Goal: Complete application form

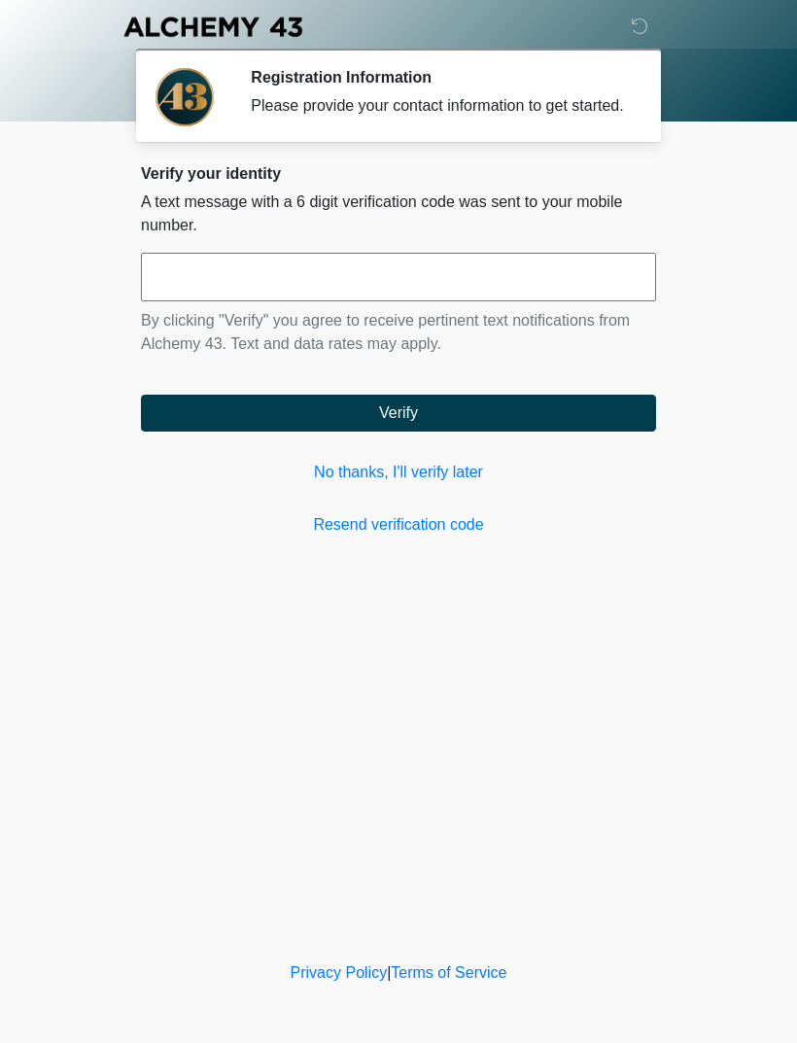
click at [555, 287] on input "text" at bounding box center [398, 277] width 515 height 49
type input "******"
click at [514, 430] on button "Verify" at bounding box center [398, 413] width 515 height 37
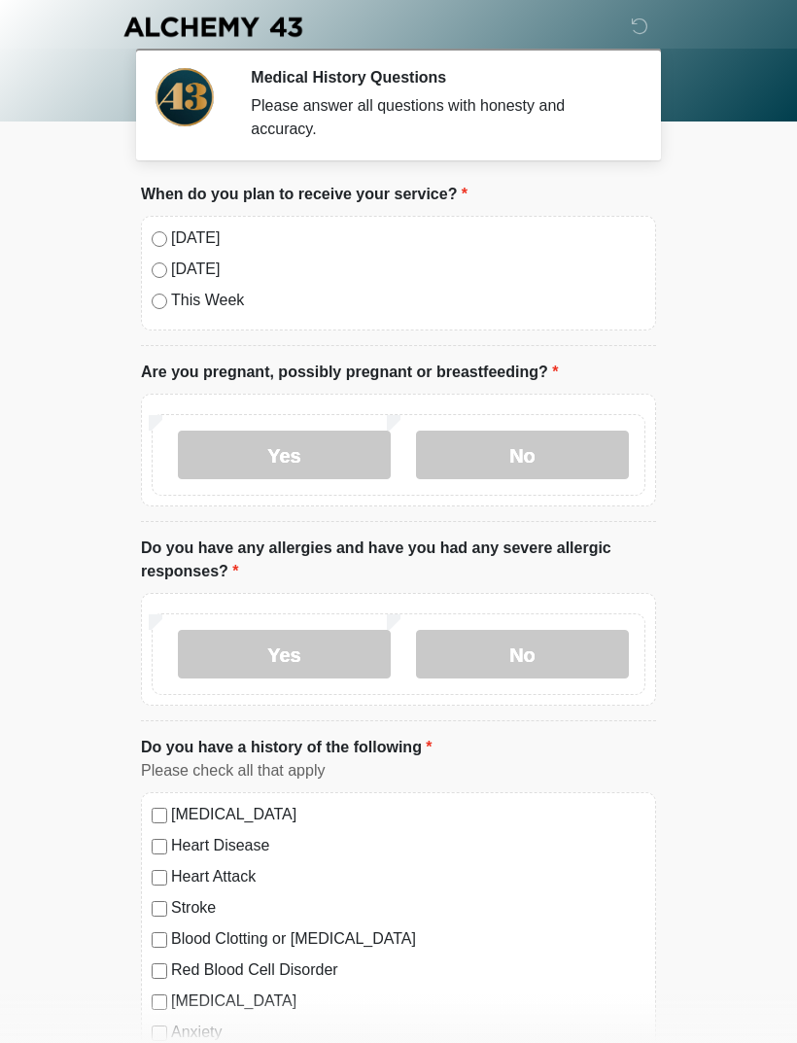
click at [176, 238] on label "[DATE]" at bounding box center [408, 237] width 474 height 23
click at [567, 459] on label "No" at bounding box center [522, 454] width 213 height 49
click at [580, 658] on label "No" at bounding box center [522, 654] width 213 height 49
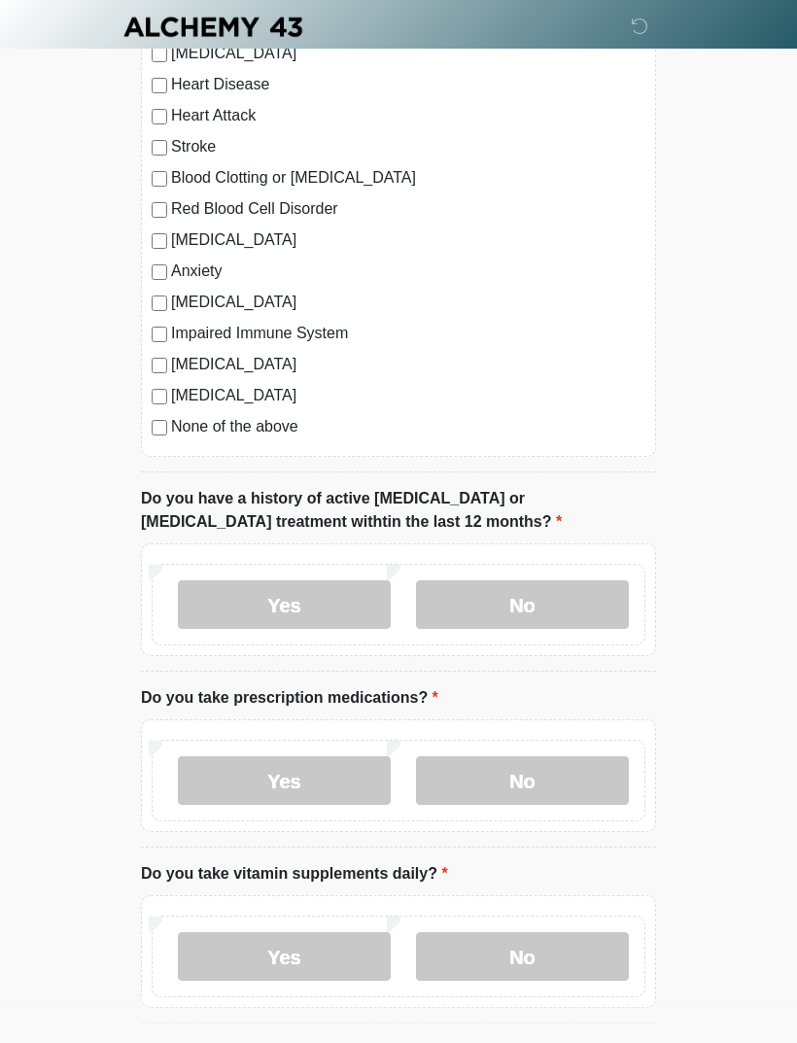
scroll to position [770, 0]
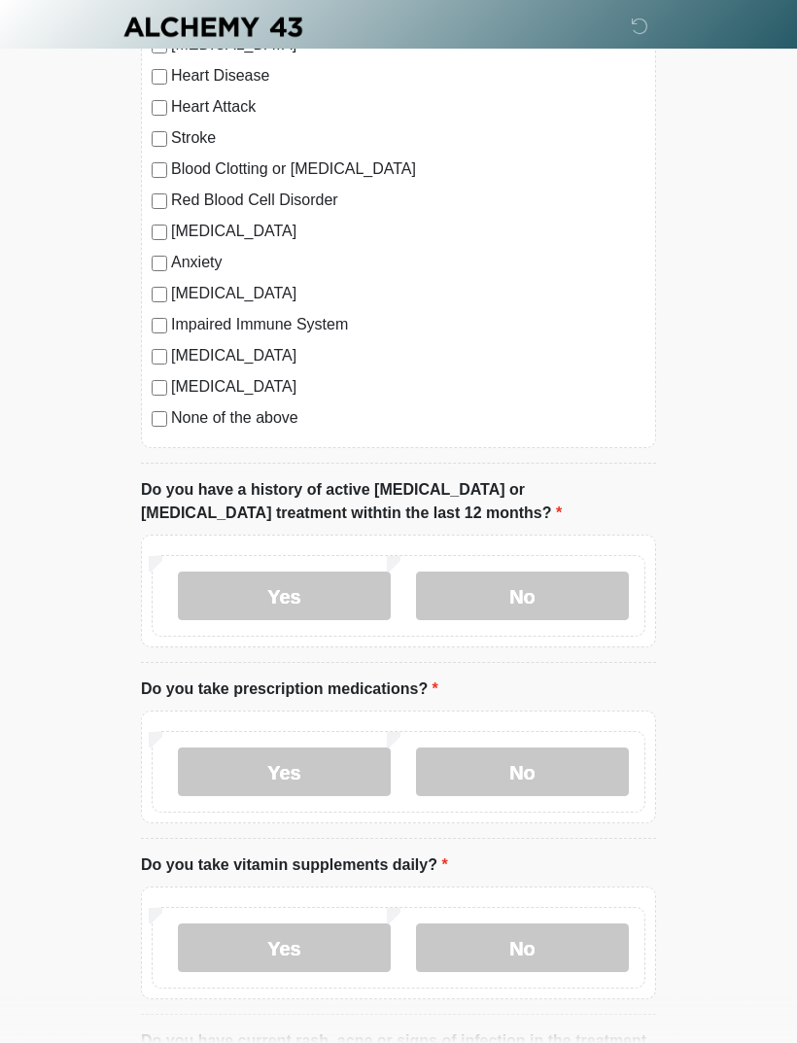
click at [568, 602] on label "No" at bounding box center [522, 595] width 213 height 49
click at [543, 776] on label "No" at bounding box center [522, 771] width 213 height 49
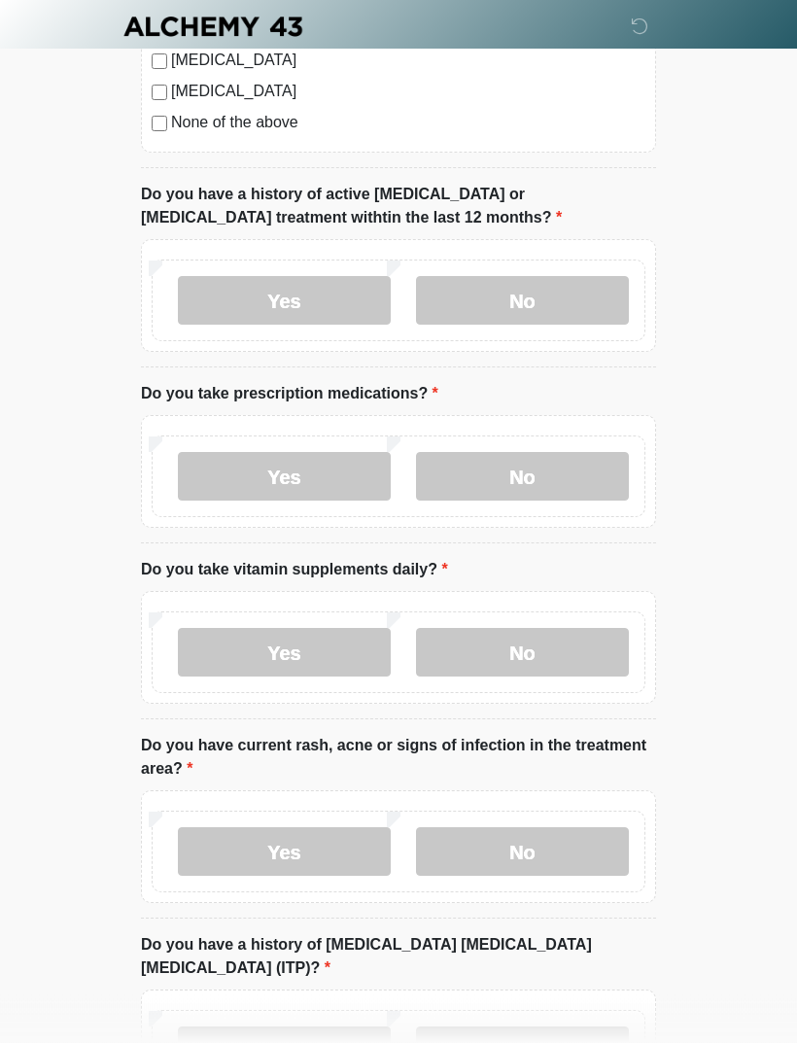
click at [594, 636] on label "No" at bounding box center [522, 653] width 213 height 49
click at [571, 852] on label "No" at bounding box center [522, 851] width 213 height 49
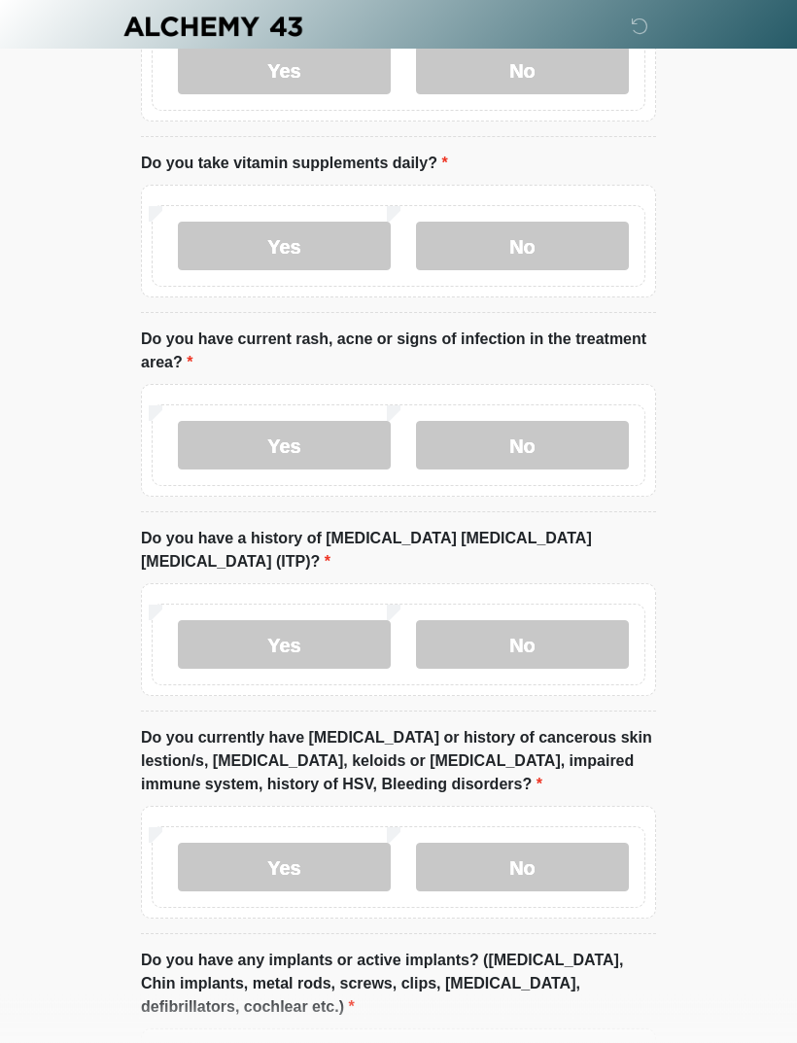
click at [585, 621] on label "No" at bounding box center [522, 645] width 213 height 49
click at [579, 843] on label "No" at bounding box center [522, 867] width 213 height 49
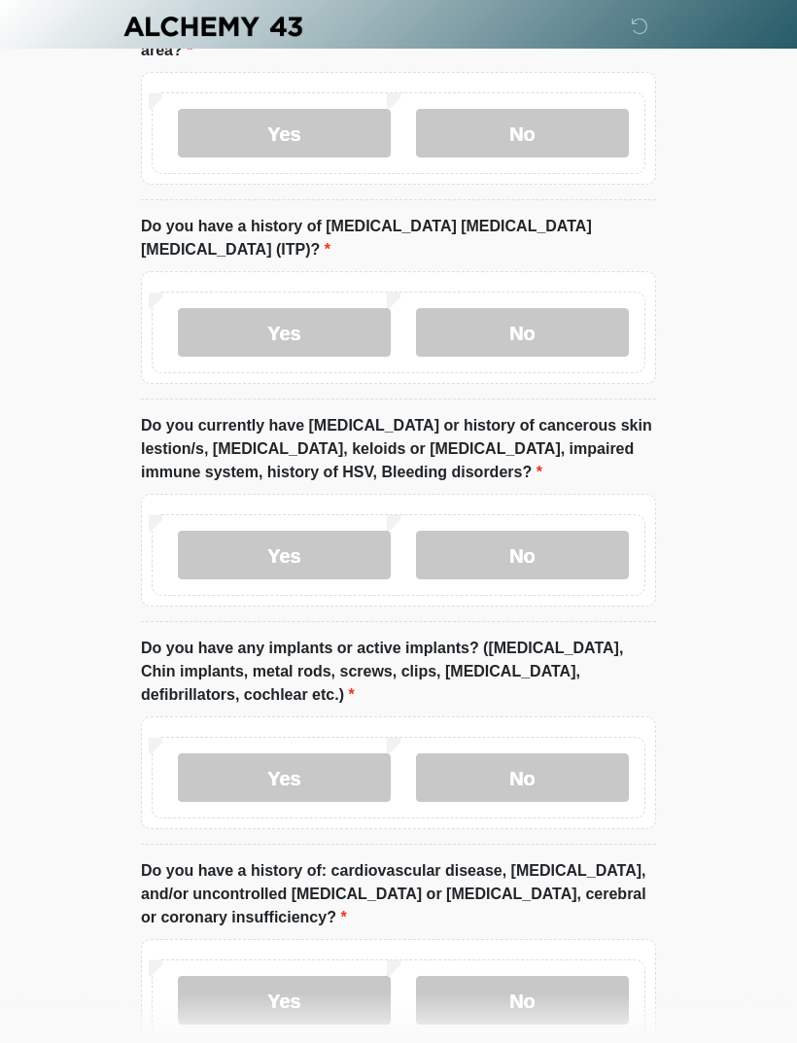
click at [581, 755] on label "No" at bounding box center [522, 778] width 213 height 49
click at [558, 988] on label "No" at bounding box center [522, 1000] width 213 height 49
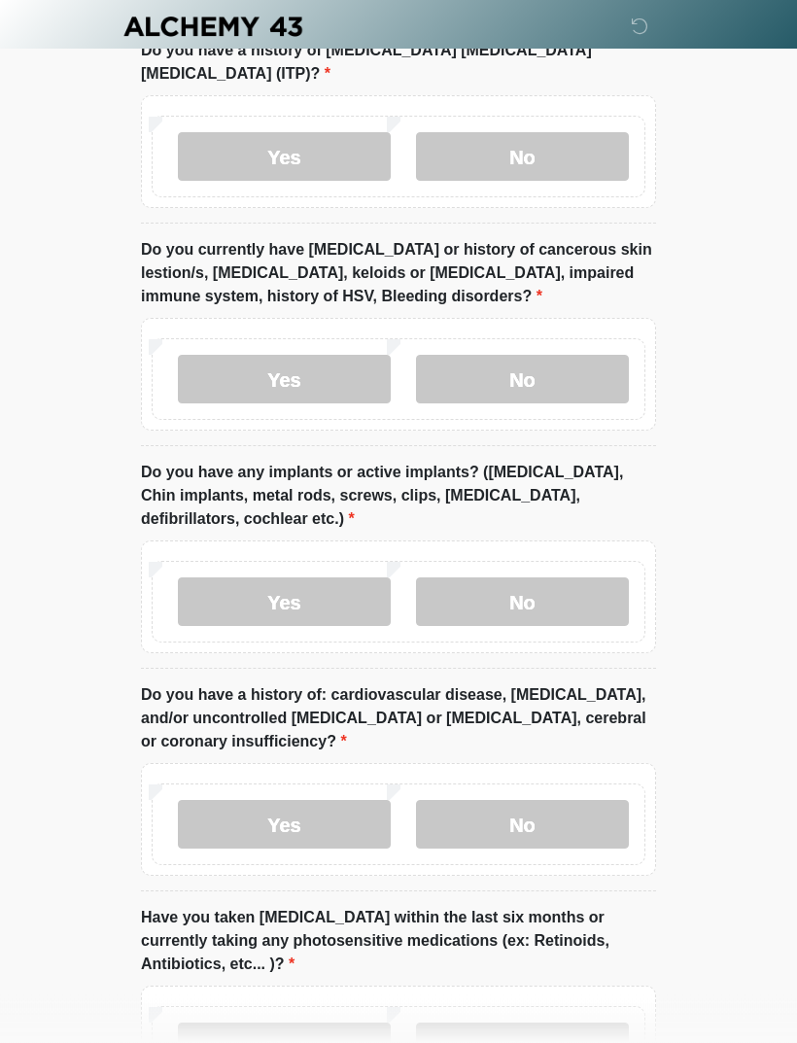
scroll to position [2096, 0]
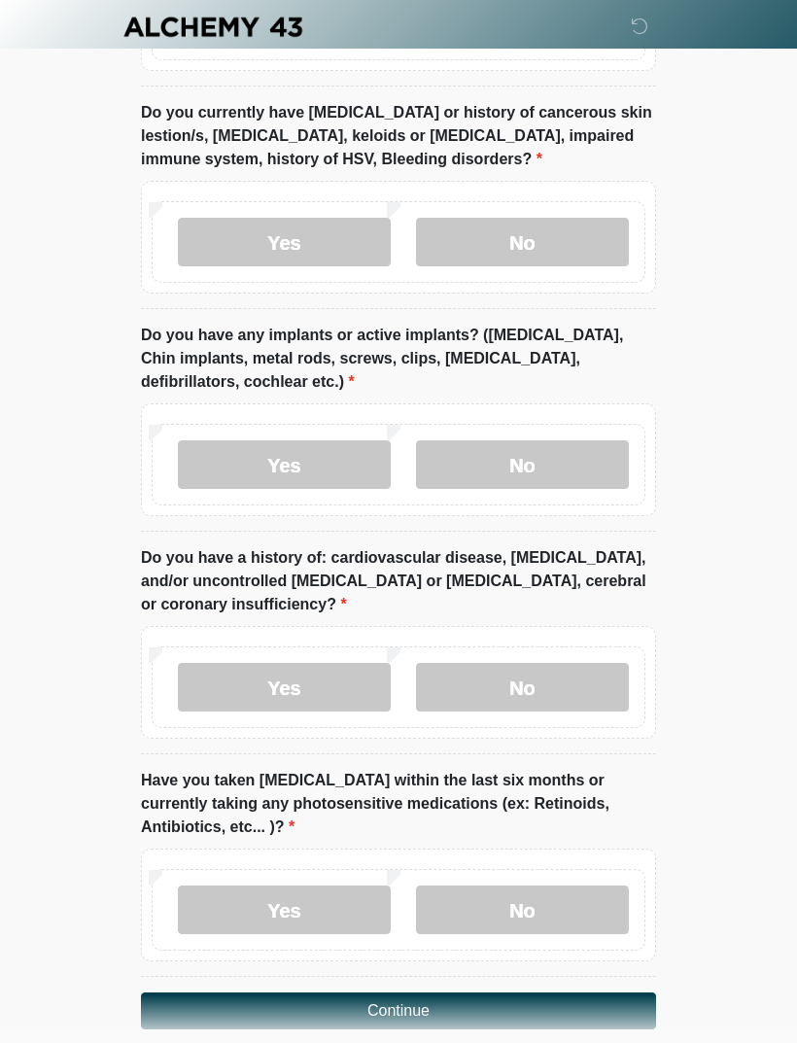
click at [572, 885] on label "No" at bounding box center [522, 909] width 213 height 49
click at [564, 992] on button "Continue" at bounding box center [398, 1010] width 515 height 37
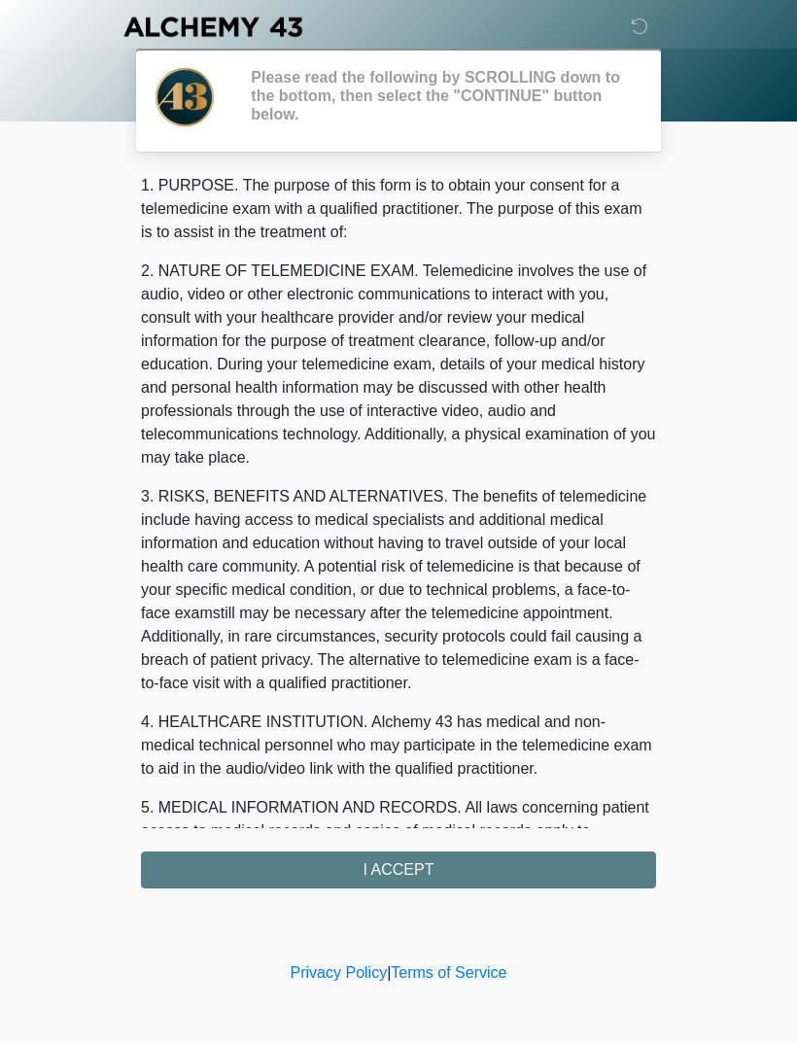
scroll to position [0, 0]
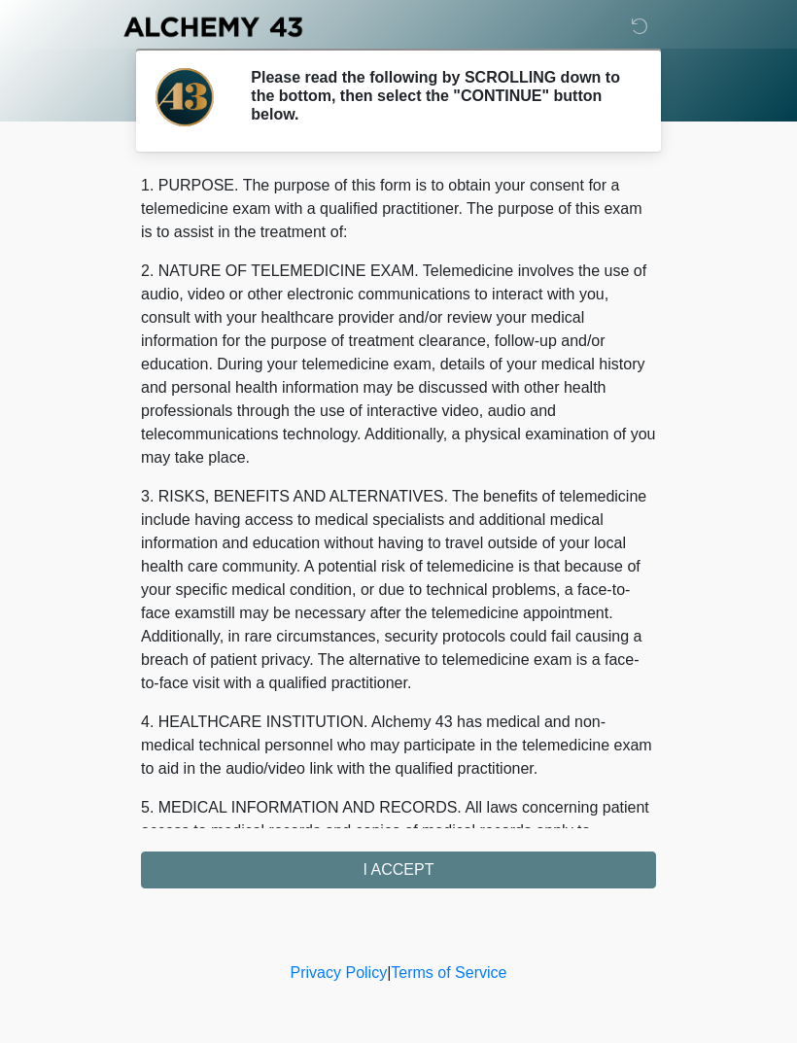
click at [543, 870] on div "1. PURPOSE. The purpose of this form is to obtain your consent for a telemedici…" at bounding box center [398, 531] width 515 height 714
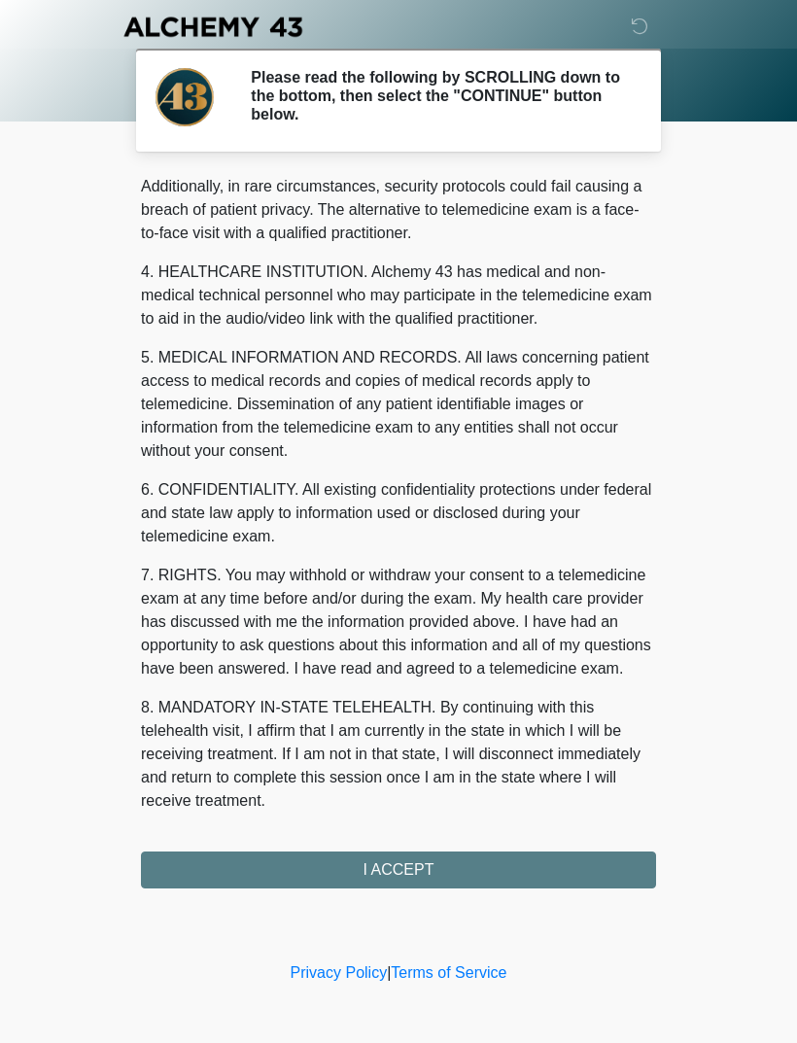
scroll to position [473, 0]
click at [429, 870] on button "I ACCEPT" at bounding box center [398, 869] width 515 height 37
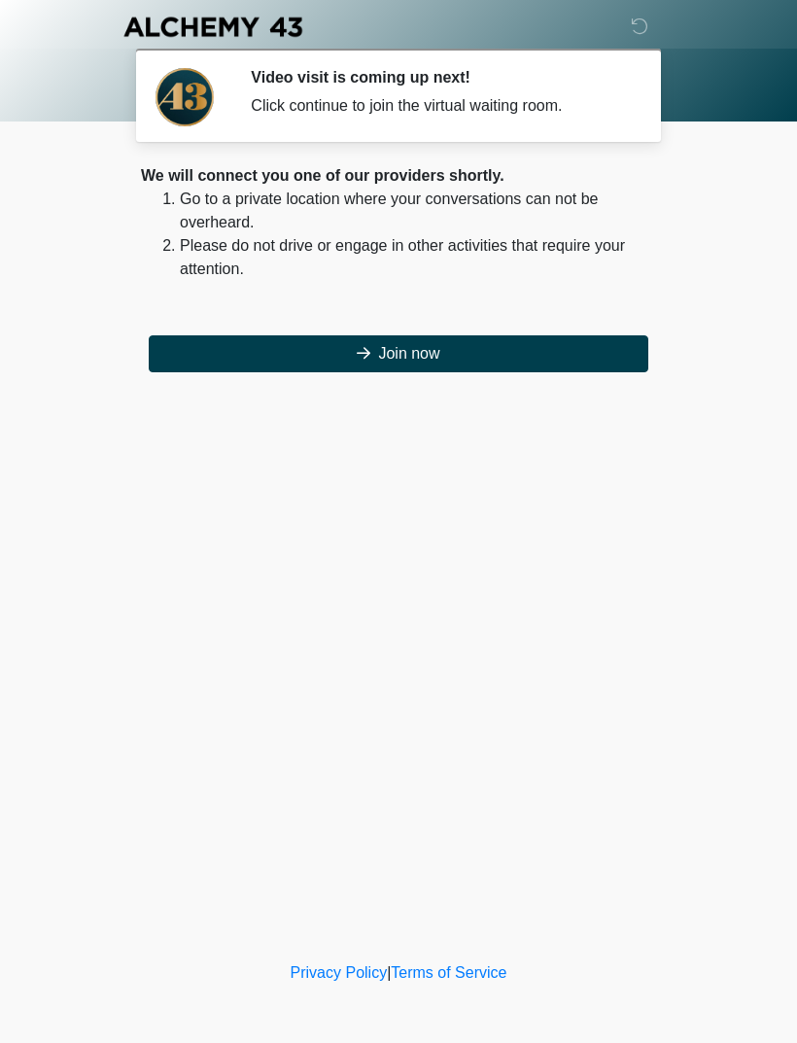
click at [525, 355] on button "Join now" at bounding box center [398, 353] width 499 height 37
